Goal: Task Accomplishment & Management: Manage account settings

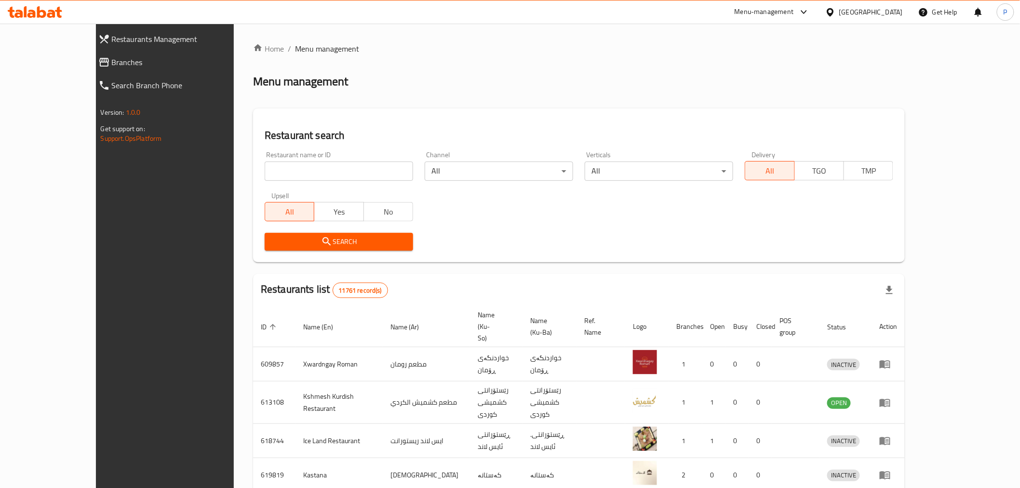
click at [48, 7] on icon at bounding box center [35, 12] width 54 height 12
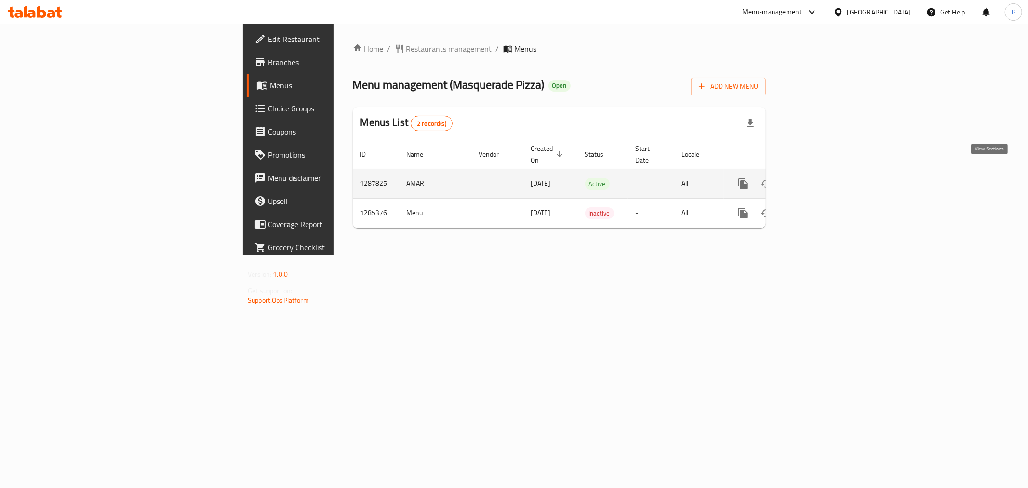
click at [818, 178] on icon "enhanced table" at bounding box center [813, 184] width 12 height 12
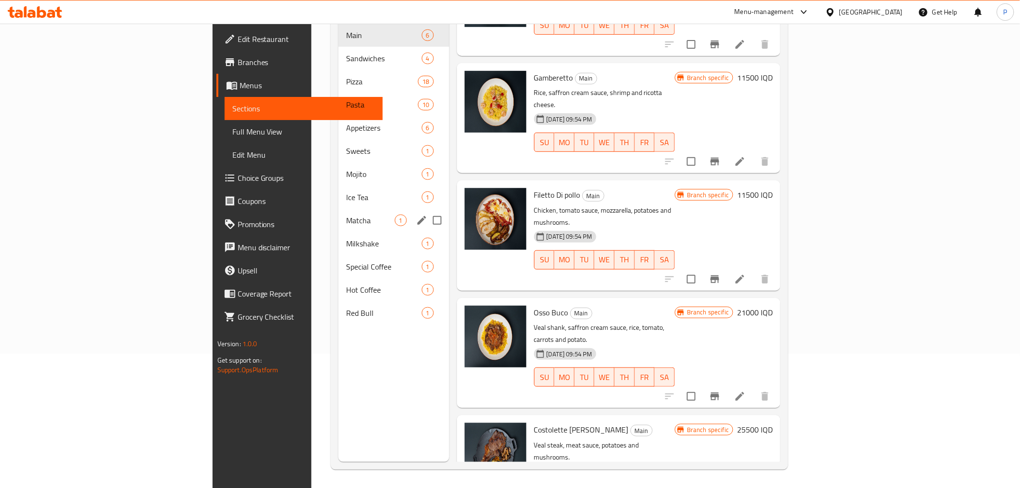
scroll to position [135, 0]
click at [346, 190] on span "Ice Tea" at bounding box center [383, 196] width 75 height 12
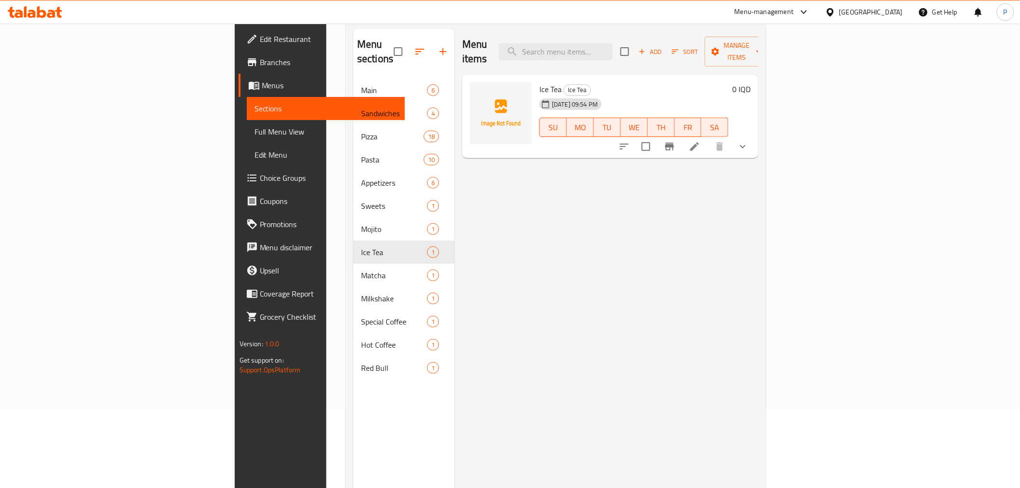
scroll to position [27, 0]
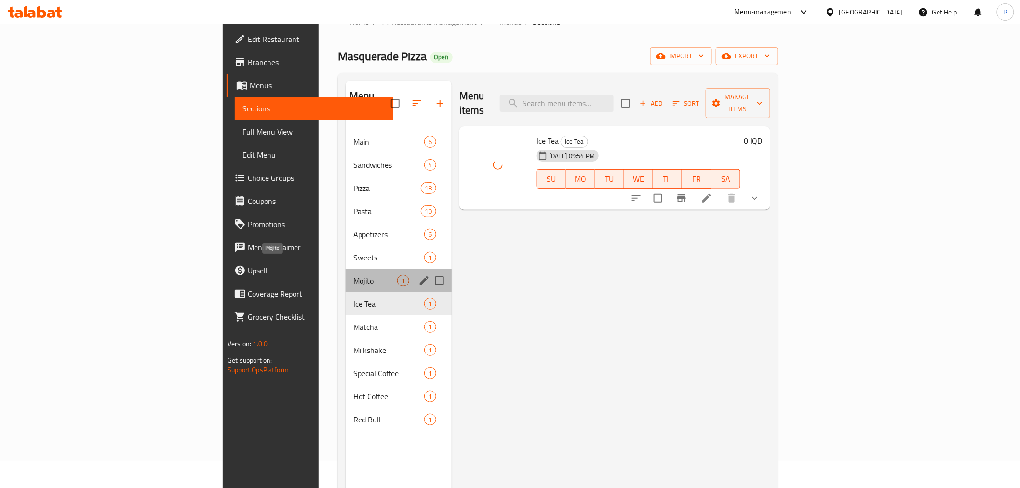
click at [353, 275] on span "Mojito" at bounding box center [375, 281] width 44 height 12
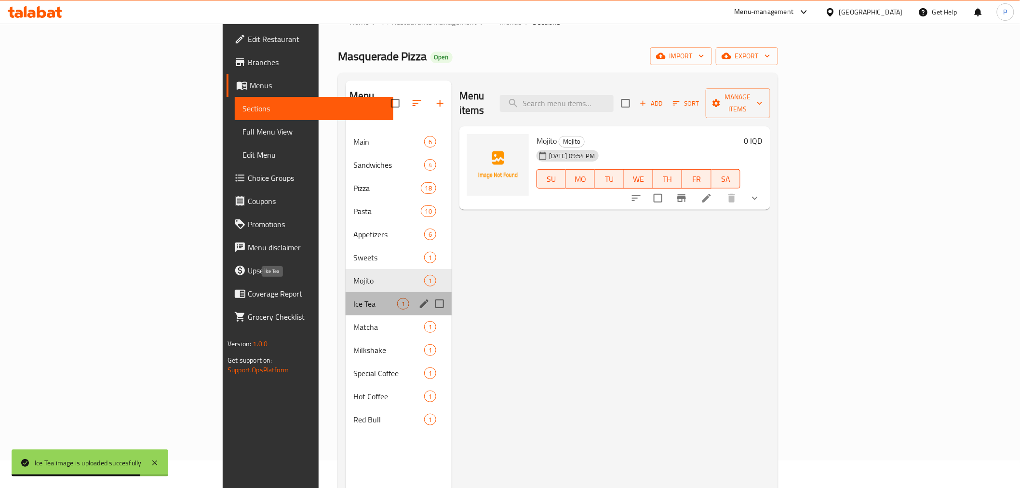
click at [353, 298] on span "Ice Tea" at bounding box center [375, 304] width 44 height 12
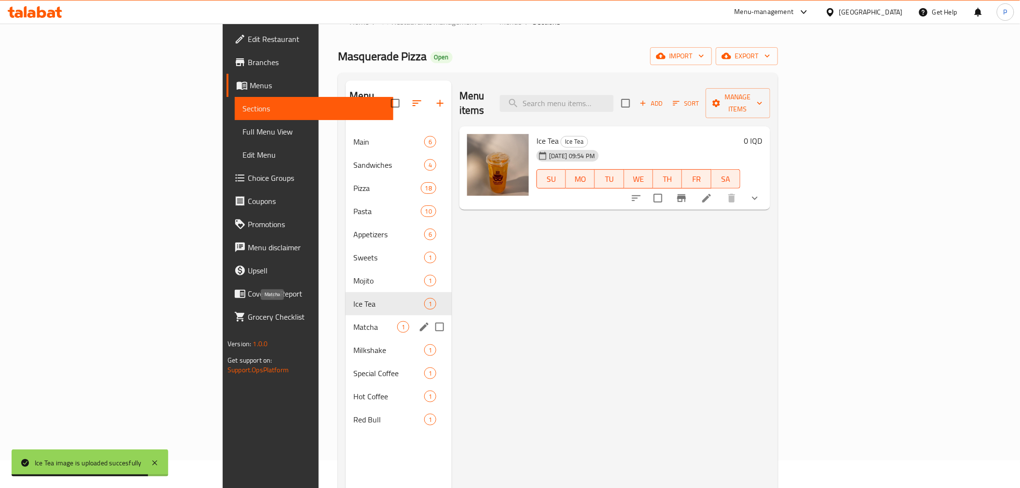
click at [353, 321] on span "Matcha" at bounding box center [375, 327] width 44 height 12
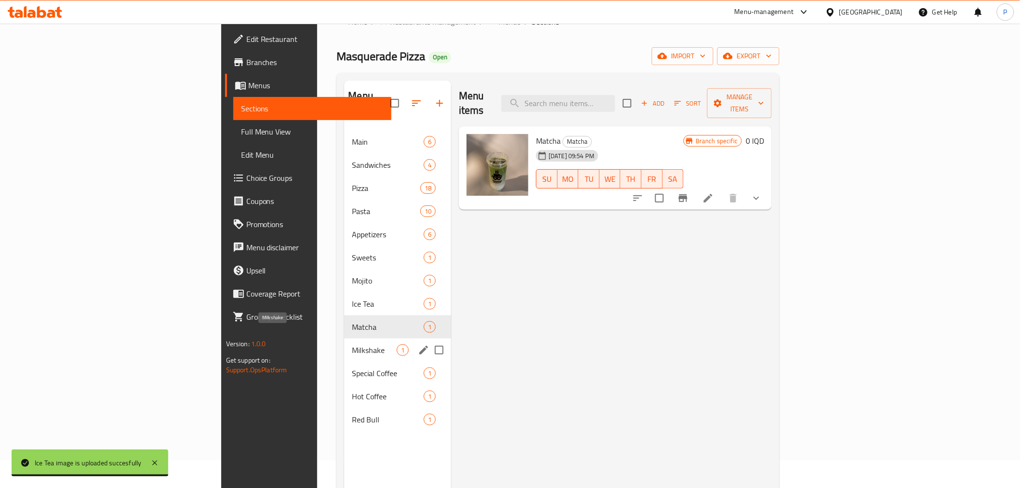
click at [352, 344] on span "Milkshake" at bounding box center [374, 350] width 45 height 12
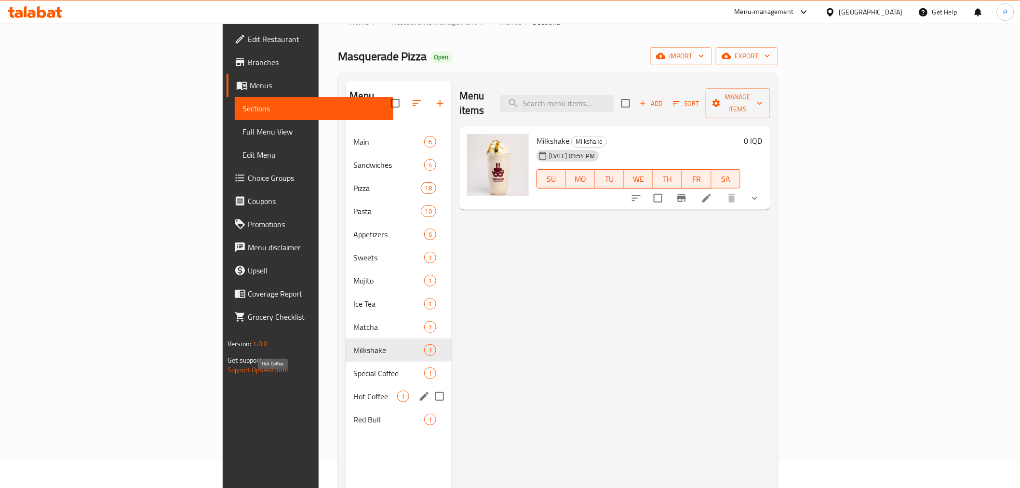
click at [353, 390] on span "Hot Coffee" at bounding box center [375, 396] width 44 height 12
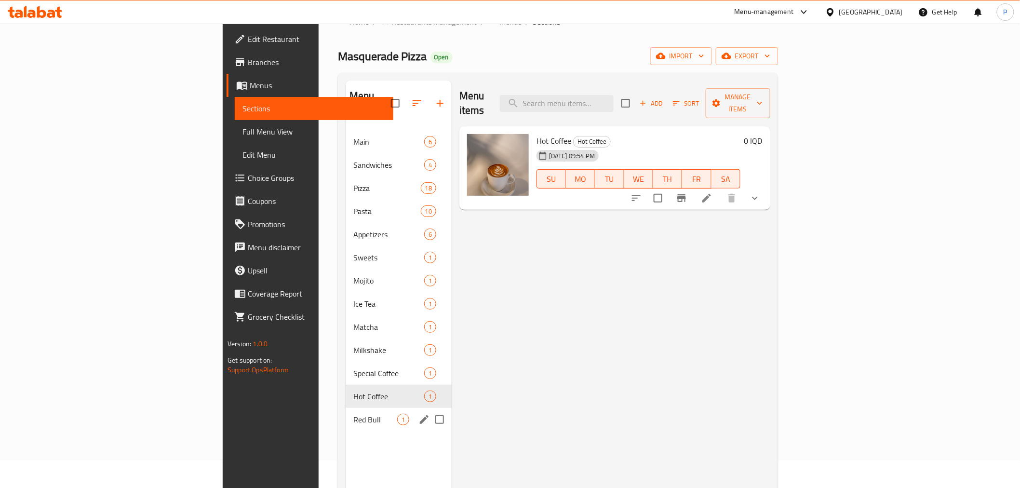
click at [345, 415] on div "Red Bull 1" at bounding box center [398, 419] width 106 height 23
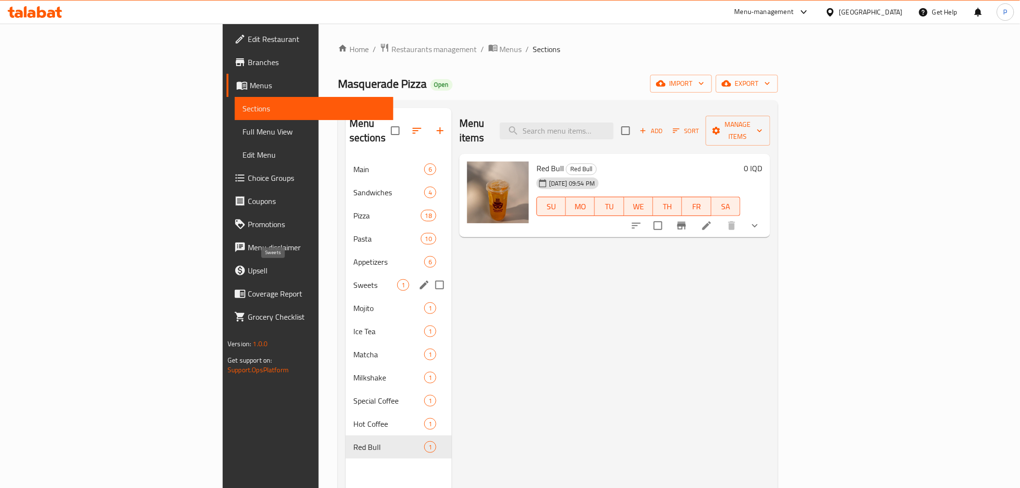
click at [353, 279] on span "Sweets" at bounding box center [375, 285] width 44 height 12
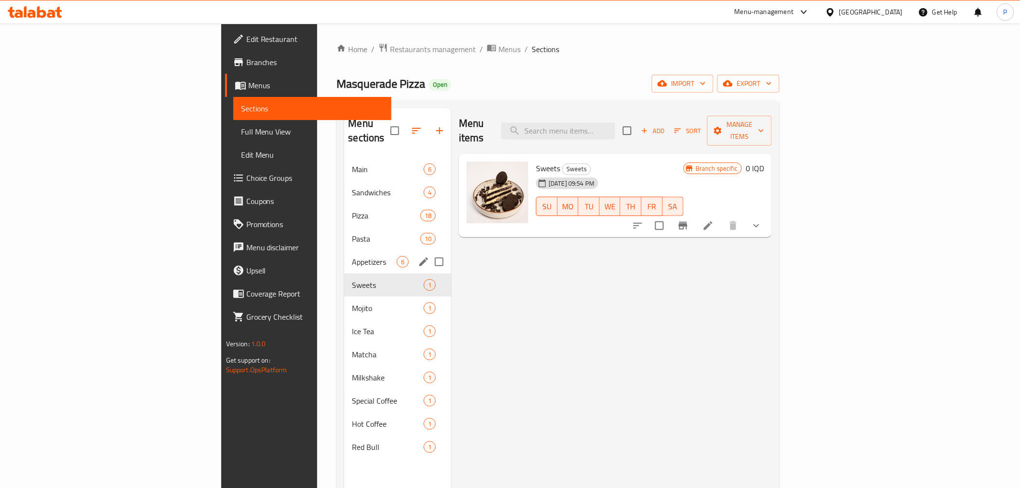
click at [344, 254] on div "Appetizers 6" at bounding box center [397, 261] width 107 height 23
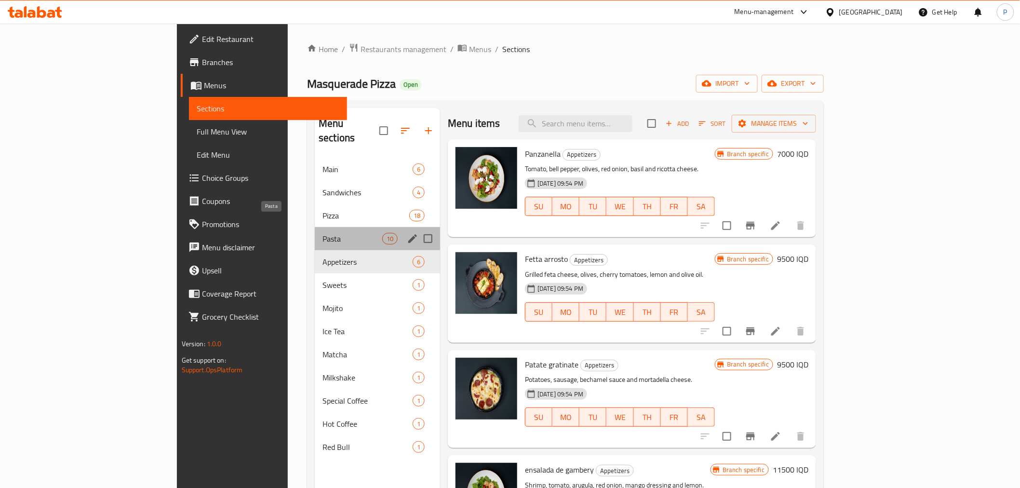
click at [322, 233] on span "Pasta" at bounding box center [352, 239] width 60 height 12
